Goal: Task Accomplishment & Management: Complete application form

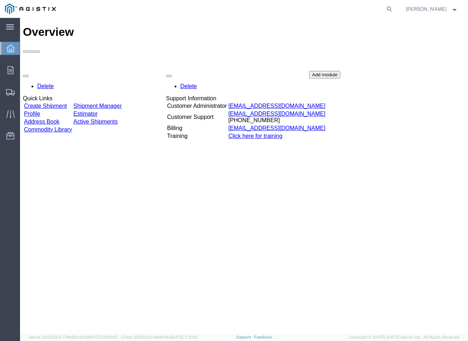
click at [61, 102] on td "Create Shipment" at bounding box center [48, 105] width 49 height 7
click at [62, 103] on link "Create Shipment" at bounding box center [45, 106] width 43 height 6
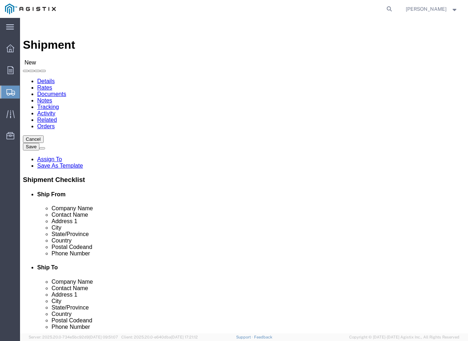
select select
click select "Select EZ Line Pipe Support PG&E"
select select "9596"
click select "Select EZ Line Pipe Support PG&E"
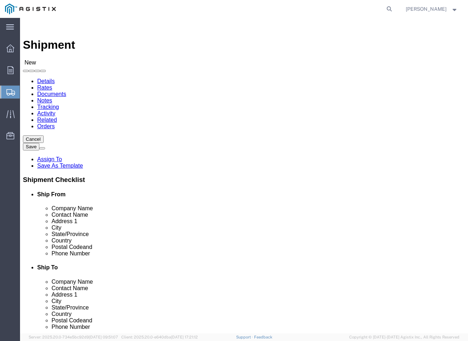
select select "PURCHORD"
select select
click select "Select All Others [GEOGRAPHIC_DATA] [GEOGRAPHIC_DATA] [GEOGRAPHIC_DATA] [GEOGRA…"
select select "23082"
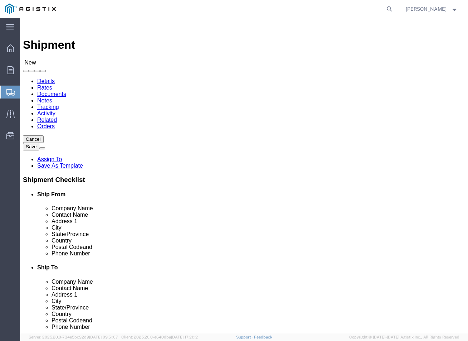
click select "Select All Others [GEOGRAPHIC_DATA] [GEOGRAPHIC_DATA] [GEOGRAPHIC_DATA] [GEOGRA…"
click input "text"
type input "E-"
click p "- E-Z LINE PIPE SUPPORT CO., LLC - ([PERSON_NAME]) [STREET_ADDRESS]"
select select
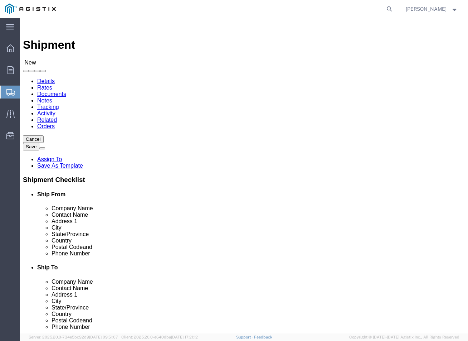
type input "E-Z LINE PIPE SUPPORT CO., LLC"
type input "[PERSON_NAME]"
type input "[STREET_ADDRESS]"
type input "[PERSON_NAME]"
type input "77511"
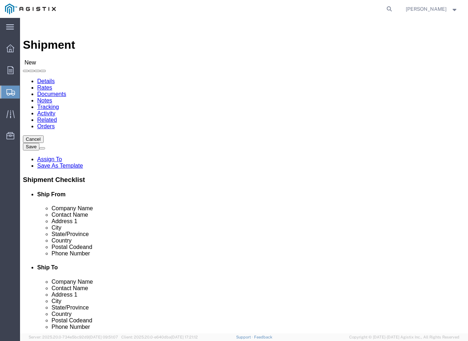
type input "[PHONE_NUMBER]"
type input "[EMAIL_ADDRESS][DOMAIN_NAME]"
checkbox input "true"
select select "[GEOGRAPHIC_DATA]"
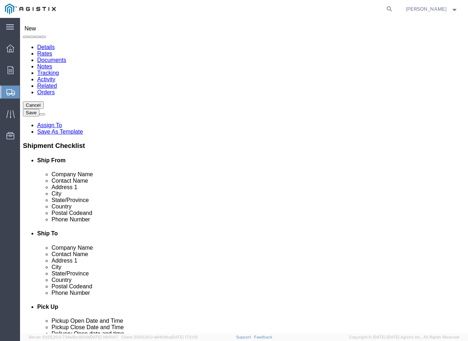
scroll to position [72, 0]
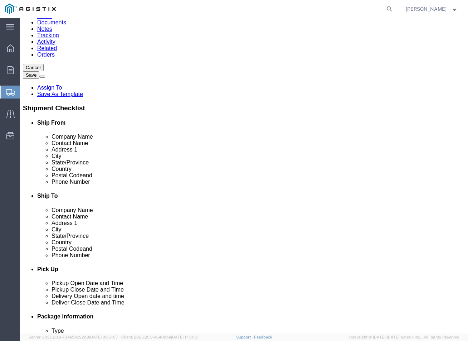
type input "E-Z LINE PIPE SUPPORT CO., LLC"
click input "text"
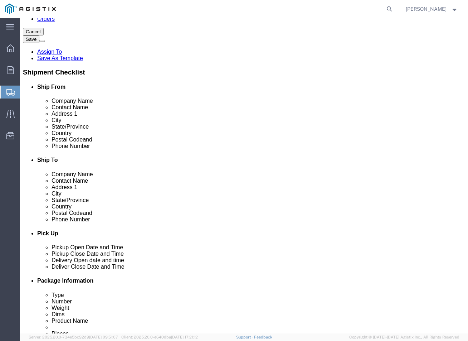
scroll to position [0, 0]
type input "P"
click input "text"
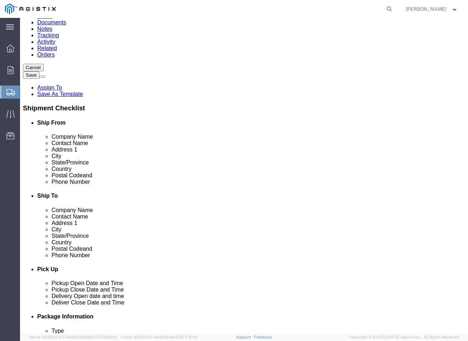
scroll to position [20, 0]
type input "DREW"
click div "Location My Profile Location (OBSOLETE) [PERSON_NAME] SC - GC TRAILER (OBSOLETE…"
drag, startPoint x: 268, startPoint y: 137, endPoint x: 223, endPoint y: 143, distance: 45.9
click div "Location My Profile Location (OBSOLETE) [PERSON_NAME] SC - GC TRAILER (OBSOLETE…"
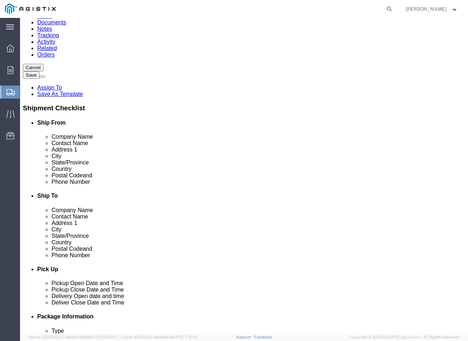
scroll to position [102, 0]
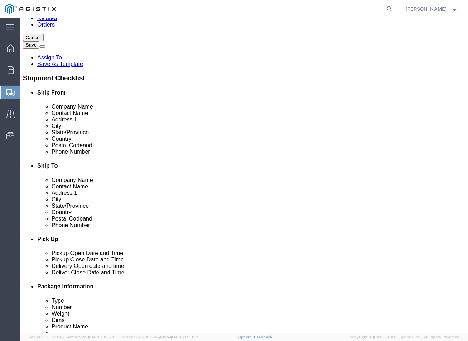
click input "text"
type input "PACIFIC GAS & ELECTRIC COMPANY"
click label "Address 1"
click input "Ship To Location / Contact Name : This field is required."
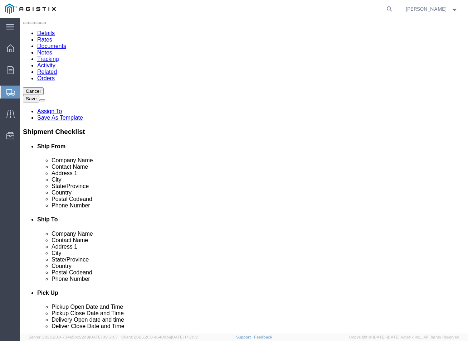
scroll to position [36, 0]
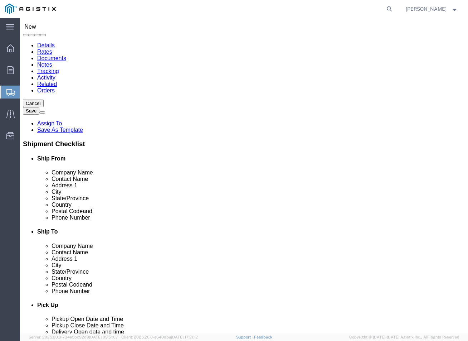
type input "[PERSON_NAME]"
click div "Location My Profile Location (OBSOLETE) [PERSON_NAME] SC - GC TRAILER (OBSOLETE…"
click input "text"
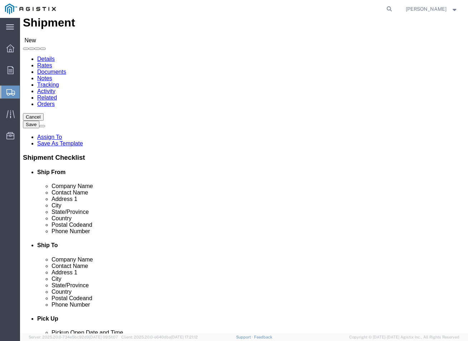
scroll to position [0, 0]
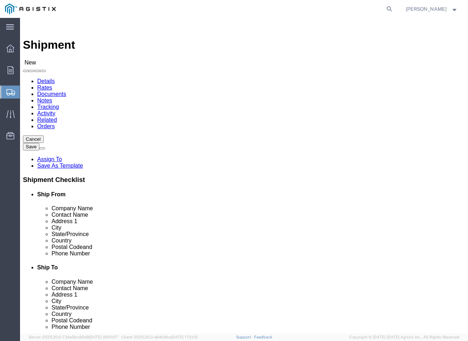
type input "[STREET_ADDRESS][PERSON_NAME]"
select select
click input "text"
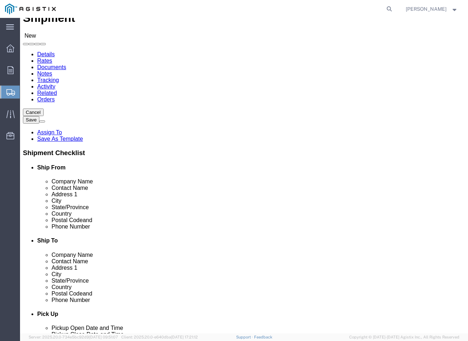
scroll to position [72, 0]
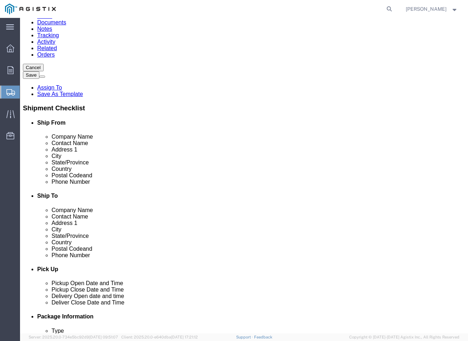
type input "95203"
select select
select select "CA"
click input "Postal Code"
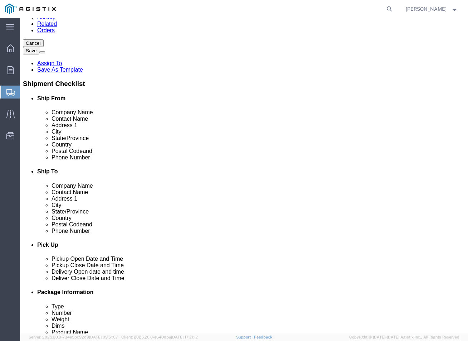
scroll to position [107, 0]
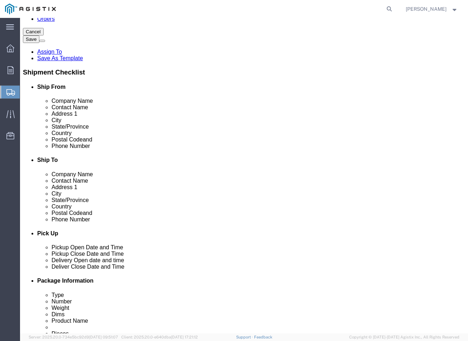
type input "95203"
select select
click icon
click input "text"
type input "[PHONE_NUMBER]"
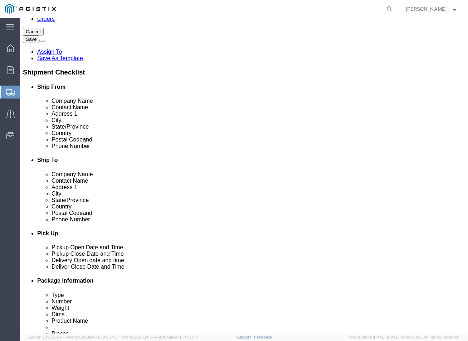
click input "text"
type input "[EMAIL_ADDRESS][PERSON_NAME][DOMAIN_NAME]"
click input "checkbox"
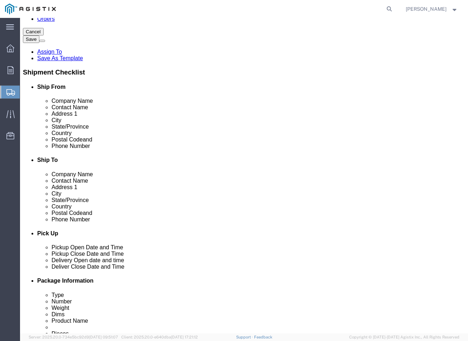
click input "checkbox"
checkbox input "true"
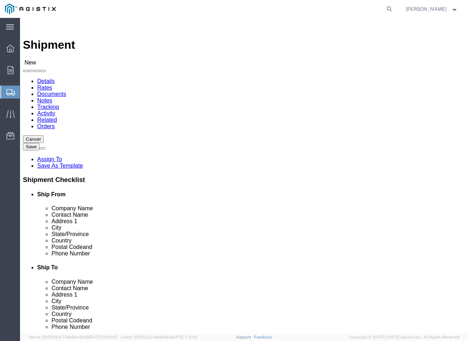
click span
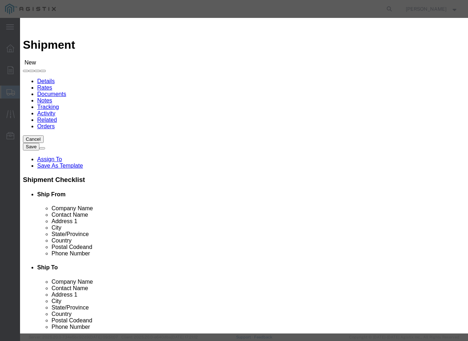
click input "checkbox"
checkbox input "true"
click button "Save"
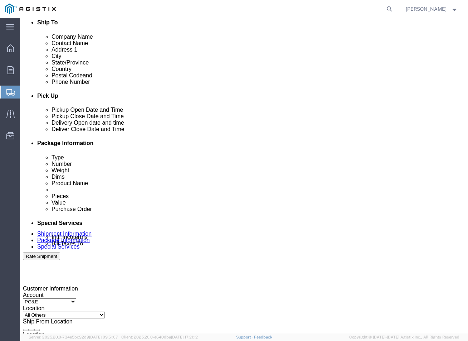
scroll to position [250, 0]
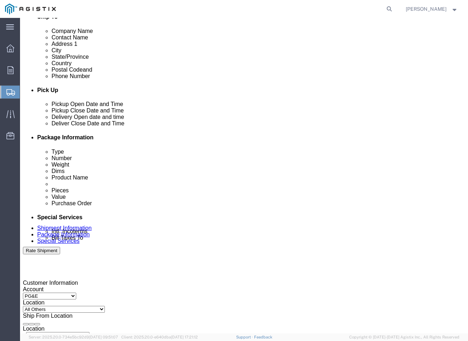
click div "[DATE] 5:00 PM"
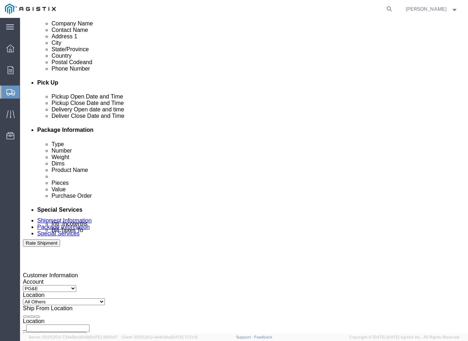
click input "5:00 PM"
type input "2:30 PM"
click button "Apply"
click div "[DATE] 3:30 PM"
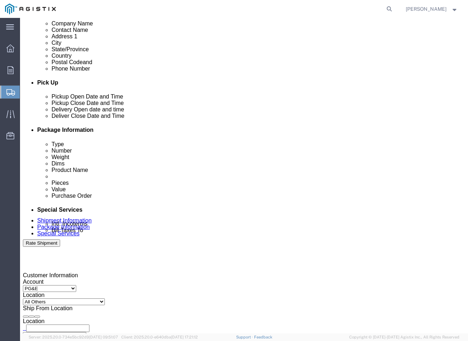
click div "[DATE] 3:30 PM"
type input "4:30 PM"
click button "Apply"
click div
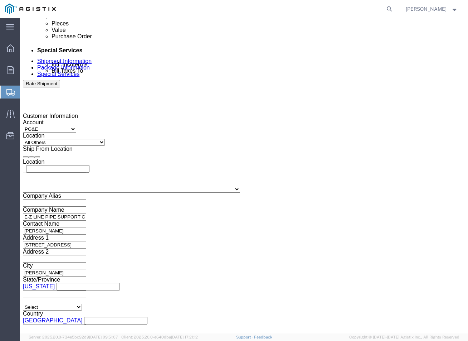
click input "5:30 PM"
click input "8:30 PM"
type input "8:00 AM"
click button "Apply"
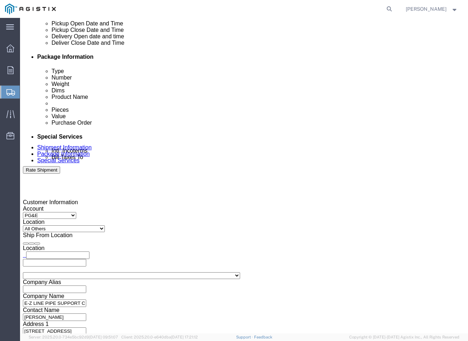
scroll to position [310, 0]
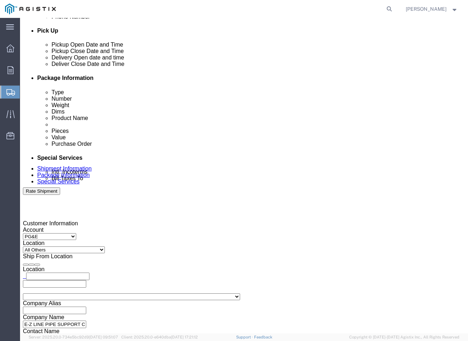
click div
type input "3:00 PM"
click button "Apply"
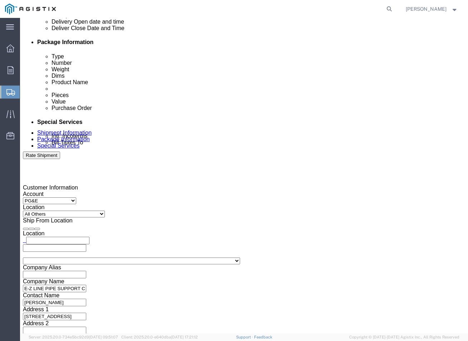
click input "text"
type input "2701252346"
click select "Select Account Type Activity ID Airline Appointment Number ASN Batch Request # …"
select select "JOBNUM"
click select "Select Account Type Activity ID Airline Appointment Number ASN Batch Request # …"
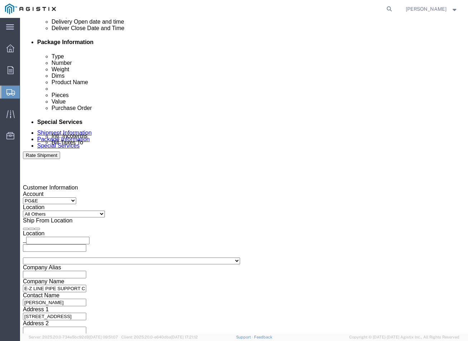
click input "text"
type input "261039"
click select "Select Account Type Activity ID Airline Appointment Number ASN Batch Request # …"
select select "ORDERNUM"
click select "Select Account Type Activity ID Airline Appointment Number ASN Batch Request # …"
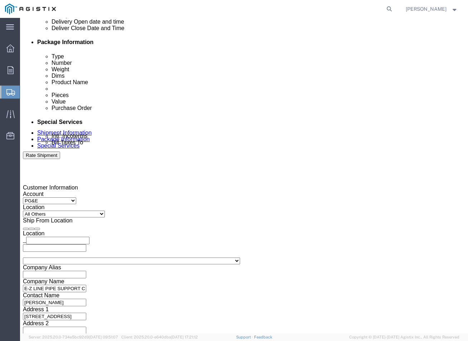
click input "text"
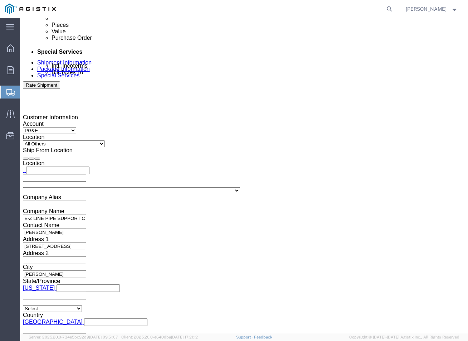
scroll to position [417, 0]
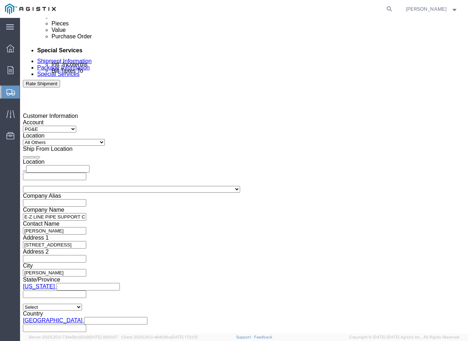
type input "US1037404PO"
click select "Select Air Less than Truckload Multi-Leg Ocean Freight Rail Small Parcel Truckl…"
select select "LTL"
click select "Select Air Less than Truckload Multi-Leg Ocean Freight Rail Small Parcel Truckl…"
click select "Select Straight Truck"
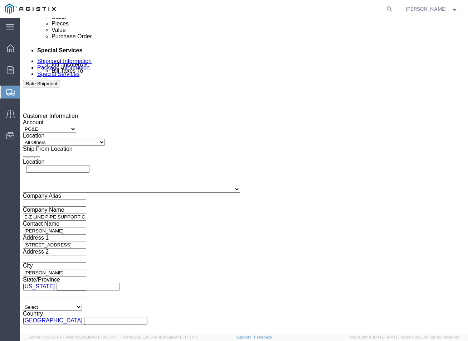
select select "STTR"
click select "Select Straight Truck"
click button "Continue"
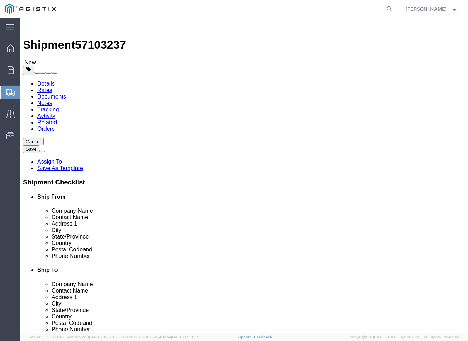
click select "Select Bulk Bundle(s) Cardboard Box(es) Carton(s) Crate(s) Drum(s) (Fiberboard)…"
select select "PSNS"
click select "Select Bulk Bundle(s) Cardboard Box(es) Carton(s) Crate(s) Drum(s) (Fiberboard)…"
click input "text"
type input "48"
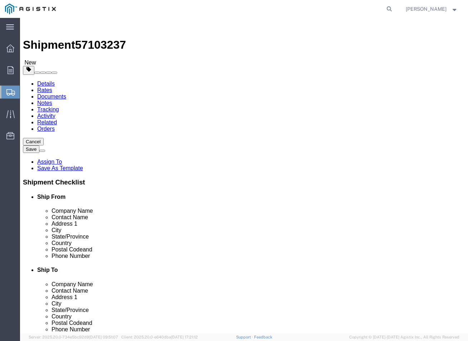
type input "40"
type input "13"
type input "90"
click link "Add Content"
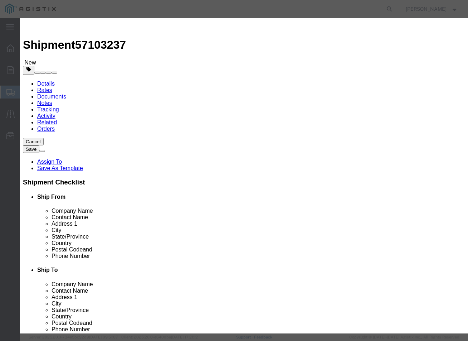
click input "text"
type input "PIPE SUPPORTS"
drag, startPoint x: 114, startPoint y: 65, endPoint x: 97, endPoint y: 71, distance: 17.8
click div "0"
type input "1"
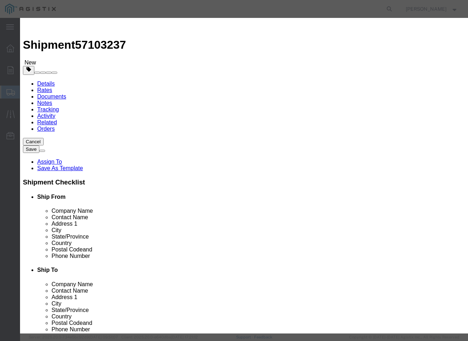
click input "text"
type input "571.50"
click select "Select 50 55 60 65 70 85 92.5 100 125 175 250 300 400"
select select "50"
click select "Select 50 55 60 65 70 85 92.5 100 125 175 250 300 400"
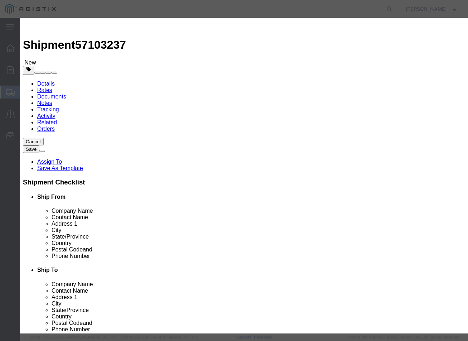
click button "Save & Close"
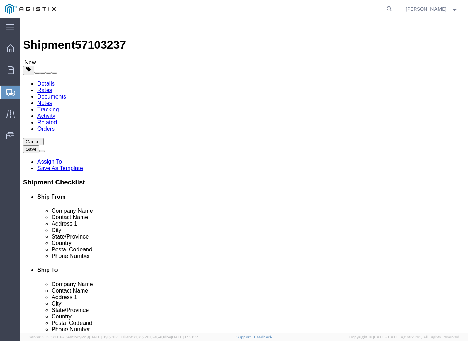
click button "Continue"
click input "text"
type input "CHAR"
type input "[EMAIL_ADDRESS][DOMAIN_NAME]"
click input "Include shipping documents"
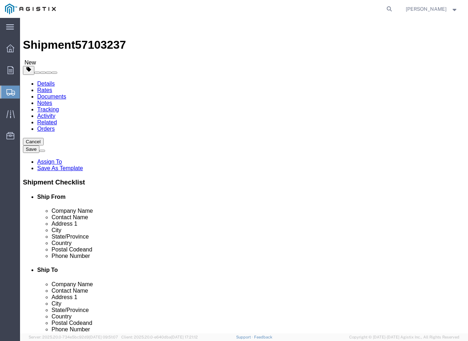
checkbox input "true"
click input "BOL"
checkbox input "true"
click input "Packing List"
checkbox input "true"
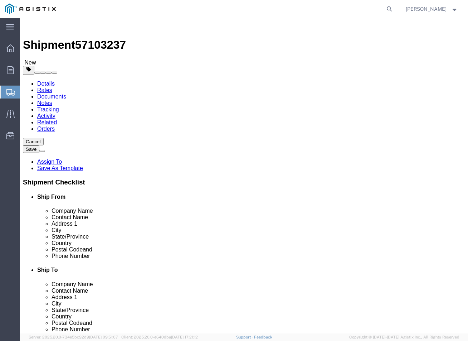
click input "Shipping Label"
checkbox input "true"
click button "Rate Shipment"
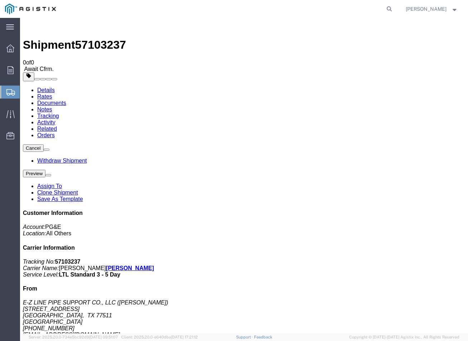
click at [454, 11] on span "[PERSON_NAME]" at bounding box center [432, 9] width 52 height 8
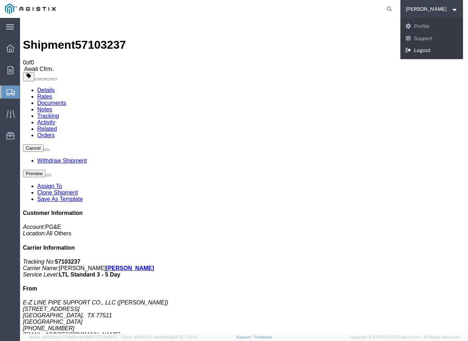
click at [429, 48] on link "Logout" at bounding box center [431, 50] width 63 height 12
